Goal: Find contact information: Find contact information

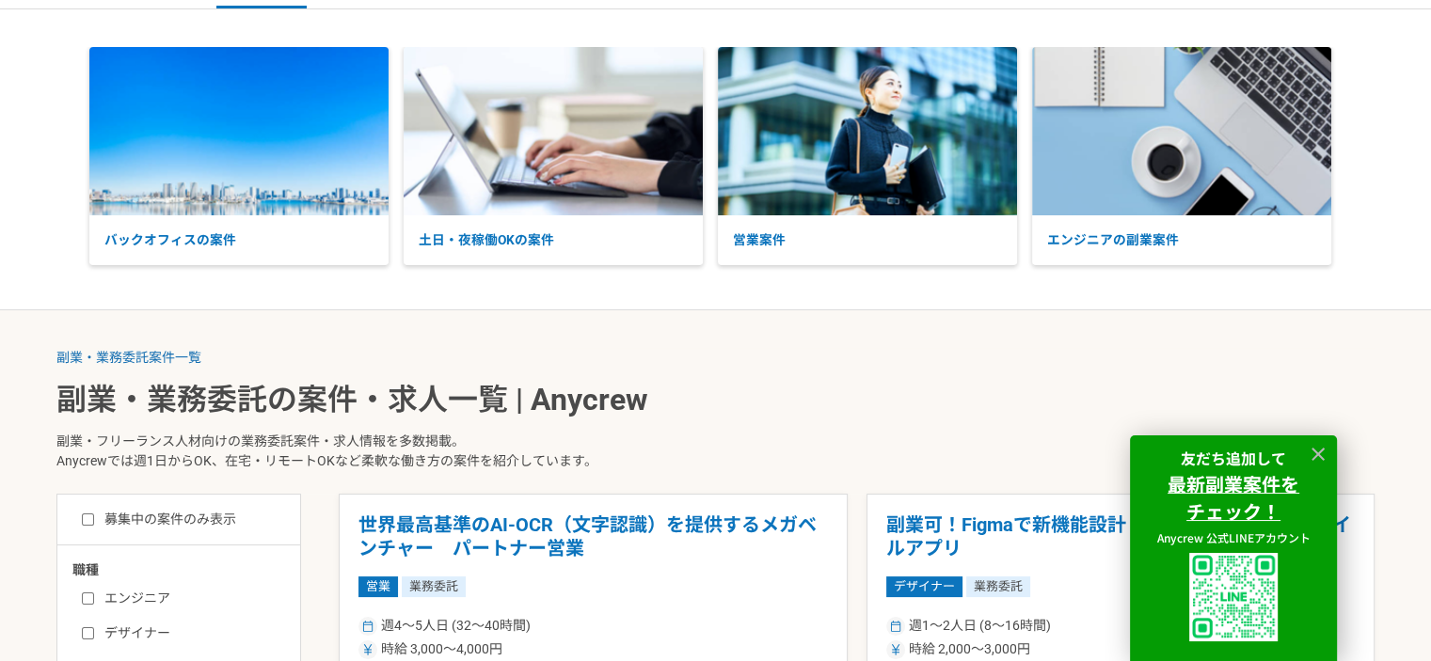
scroll to position [188, 0]
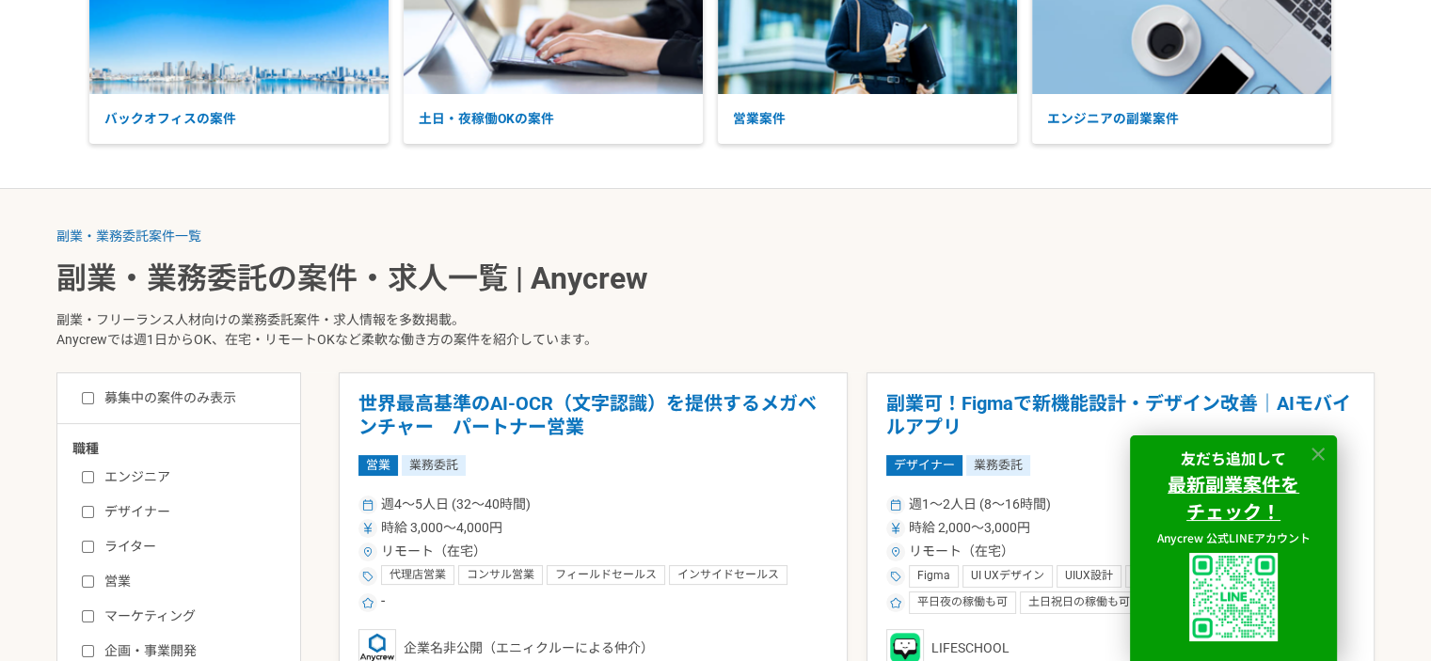
click at [1315, 450] on icon at bounding box center [1318, 454] width 13 height 13
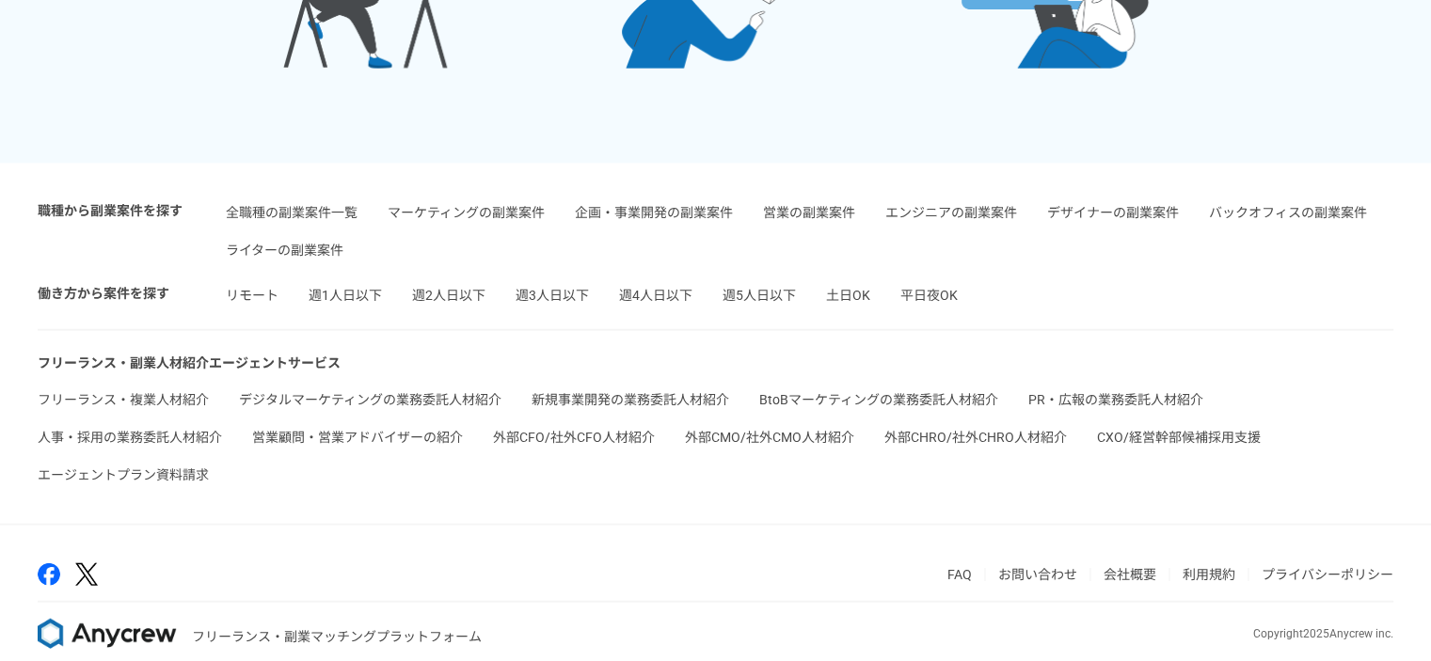
scroll to position [4490, 0]
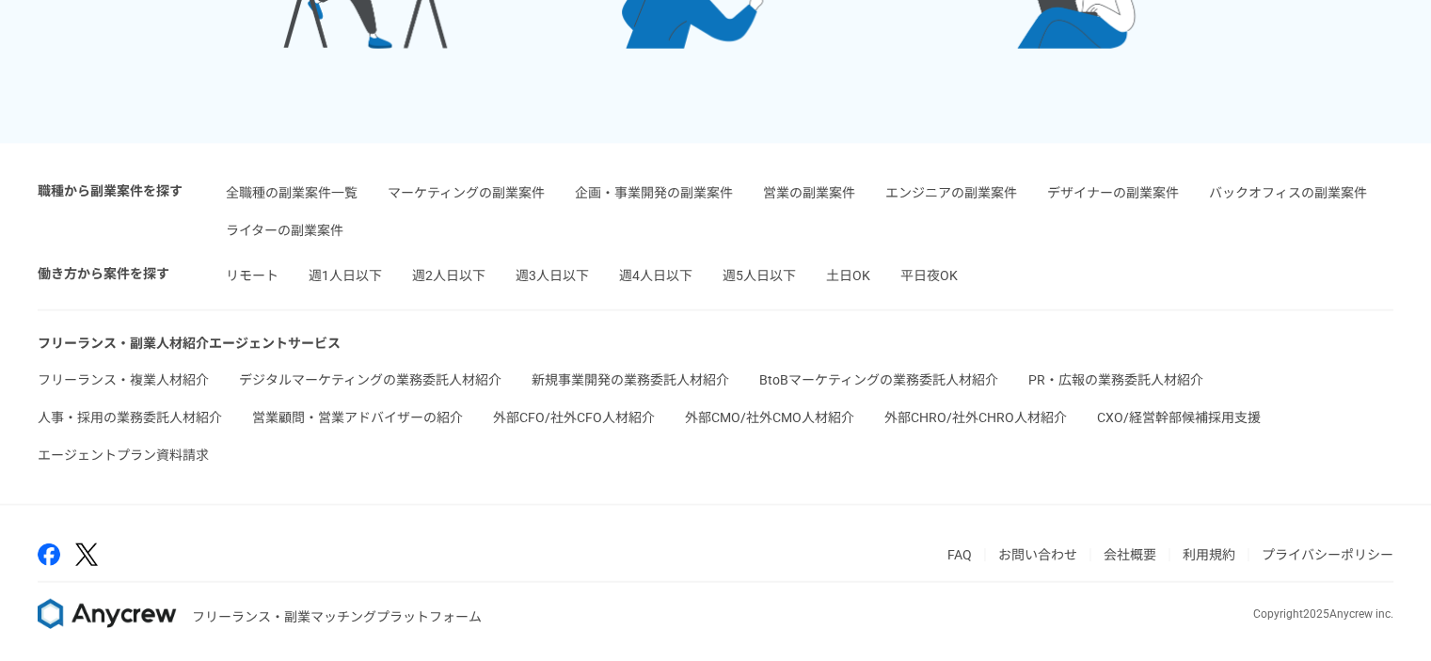
click at [150, 417] on link "人事・採用の業務委託人材紹介" at bounding box center [130, 417] width 184 height 15
click at [1053, 549] on link "お問い合わせ" at bounding box center [1037, 555] width 79 height 15
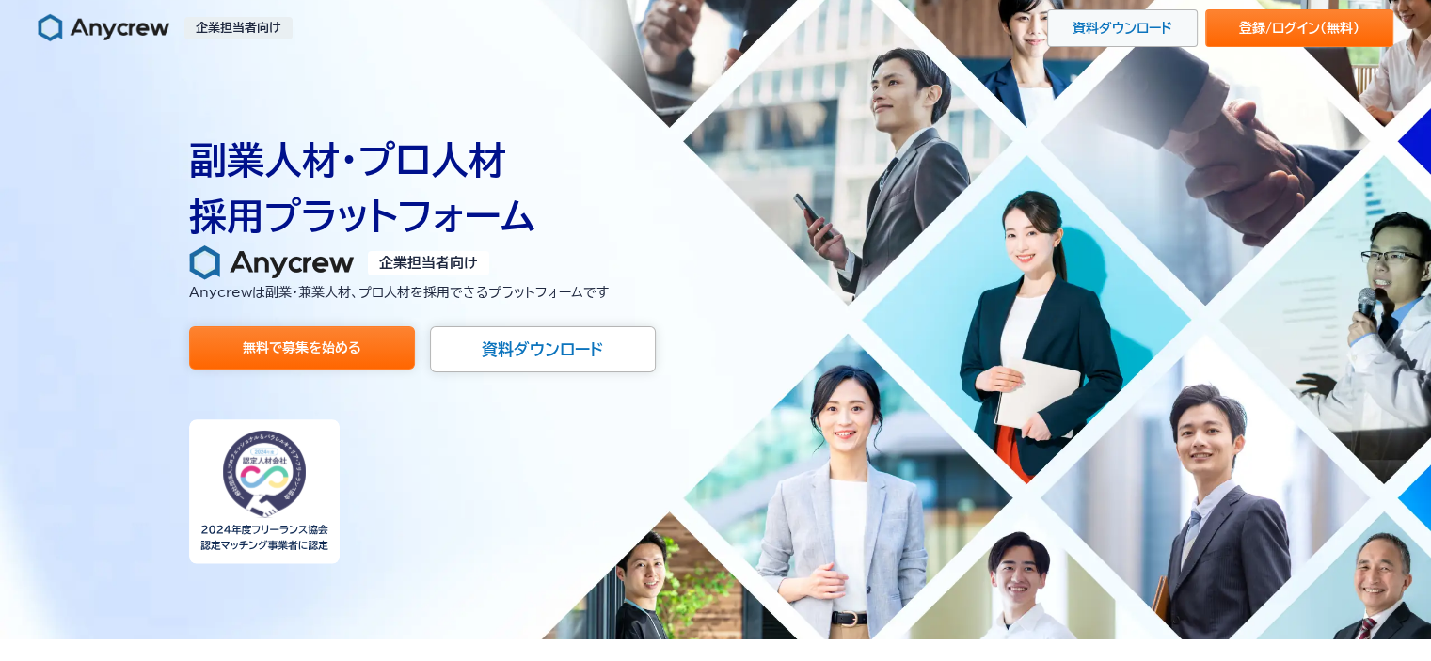
click at [1159, 33] on link "資料ダウンロード" at bounding box center [1122, 28] width 151 height 38
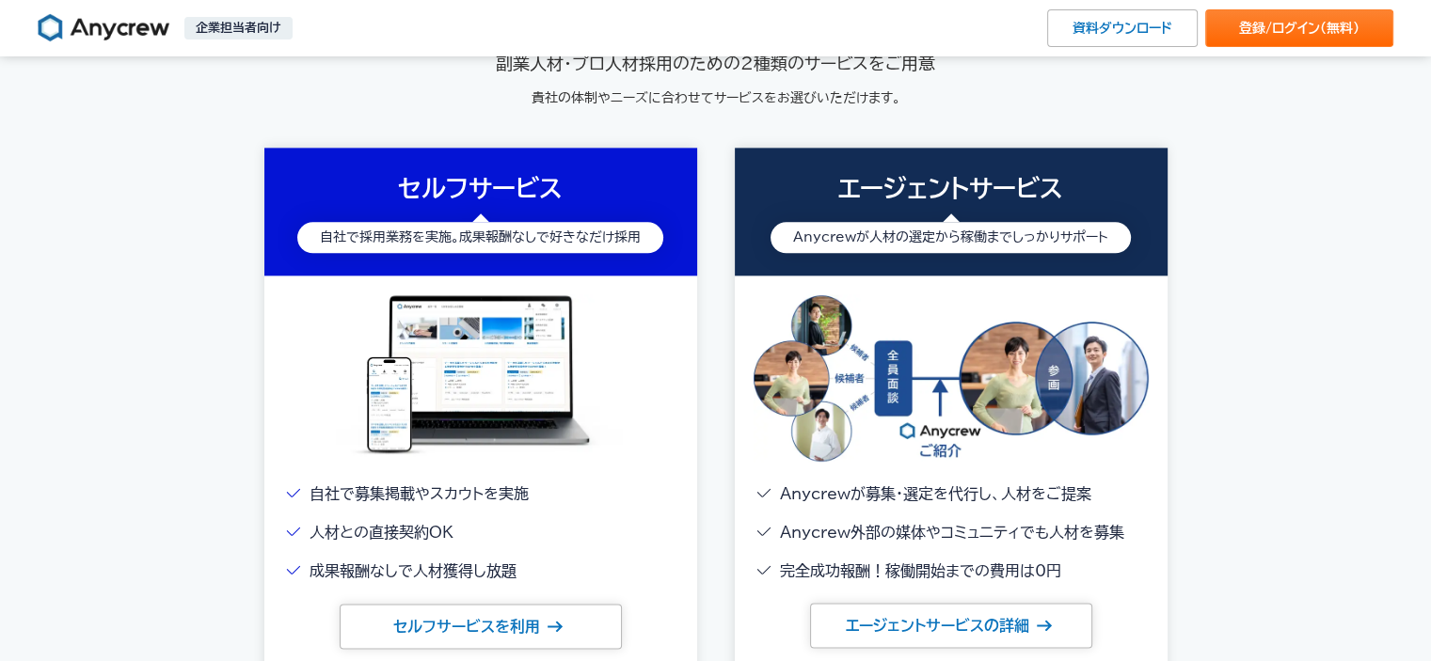
scroll to position [2540, 0]
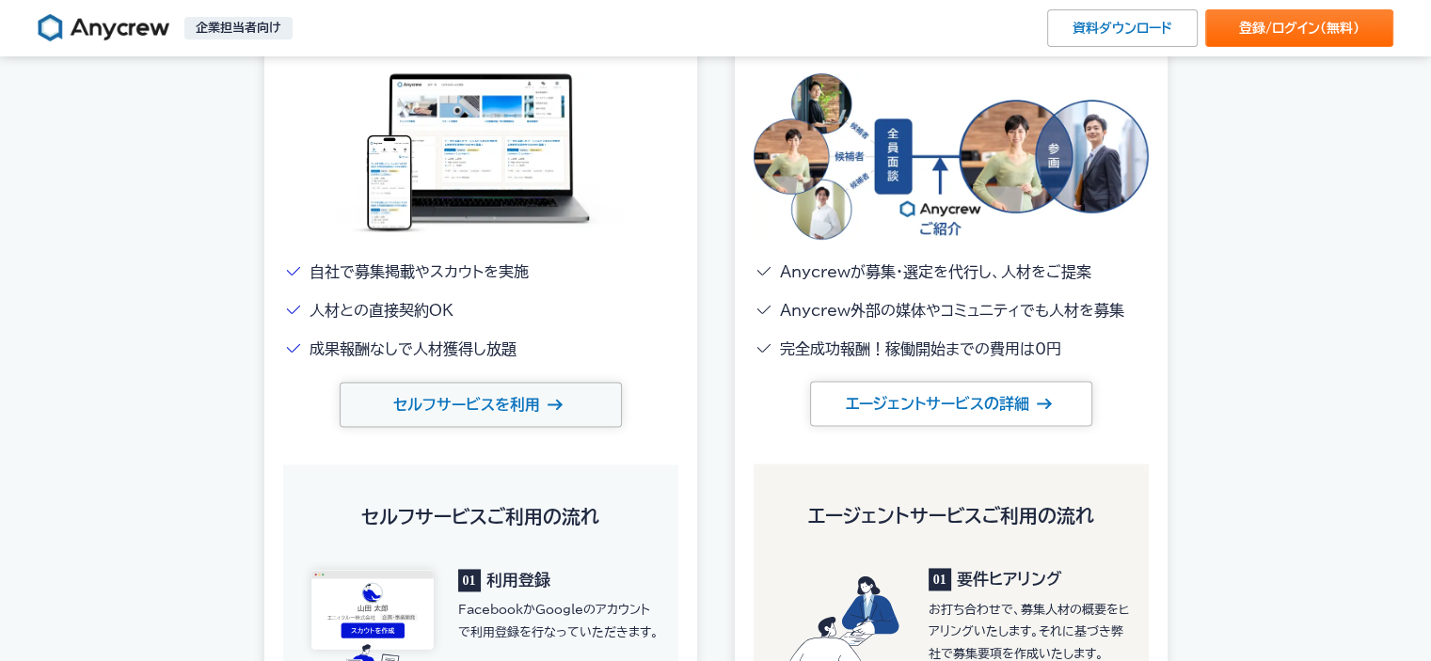
click at [545, 390] on link "セルフサービスを利用" at bounding box center [481, 404] width 282 height 45
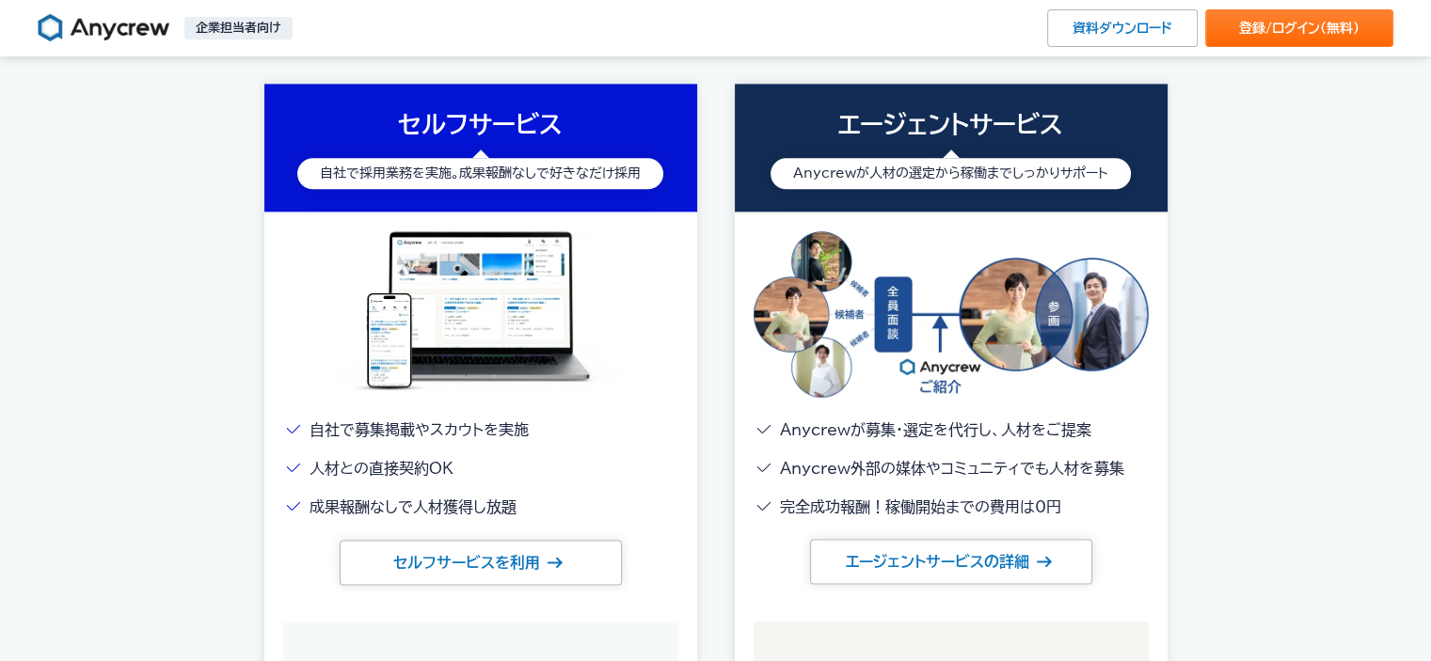
scroll to position [2352, 0]
